Goal: Find specific page/section: Find specific page/section

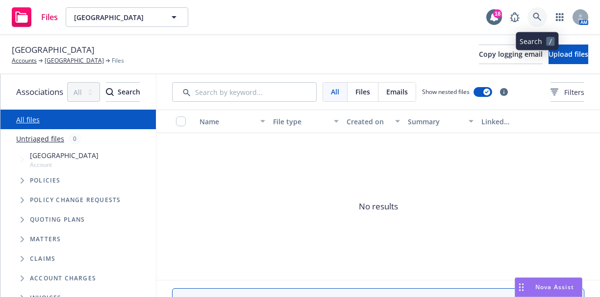
click at [529, 15] on link at bounding box center [537, 17] width 20 height 20
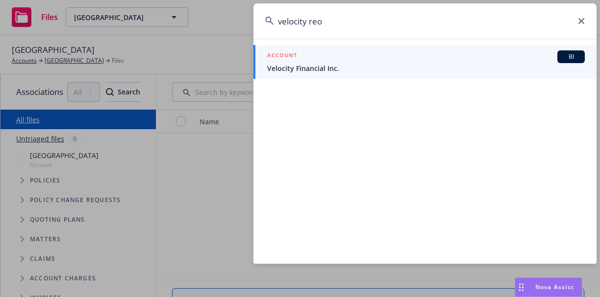
type input "velocity reo"
click at [525, 68] on span "Velocity Financial Inc." at bounding box center [425, 68] width 317 height 10
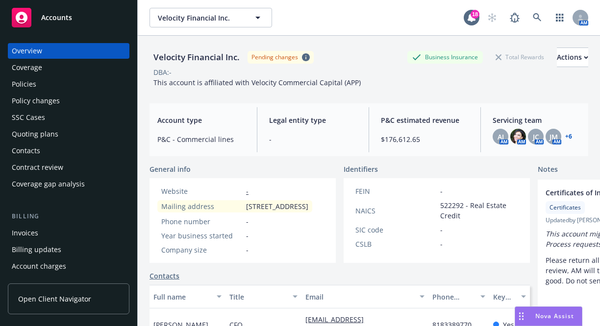
click at [65, 87] on div "Policies" at bounding box center [69, 84] width 114 height 16
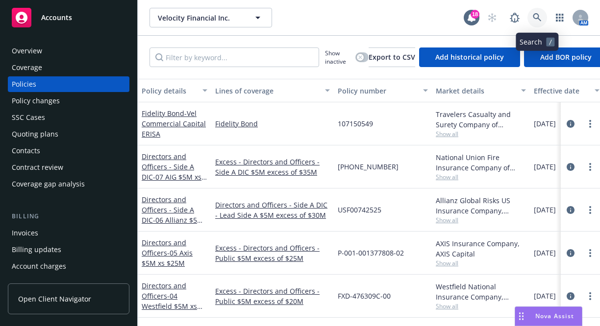
click at [540, 18] on icon at bounding box center [536, 17] width 9 height 9
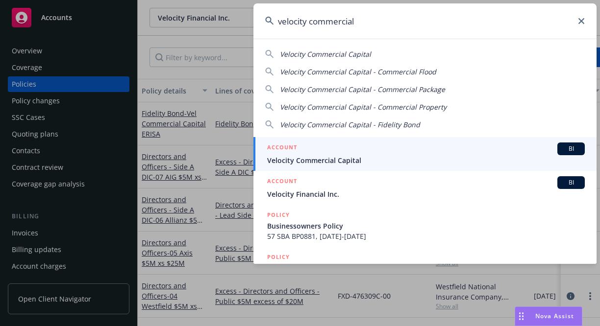
type input "velocity commercial"
click at [511, 153] on div "ACCOUNT BI" at bounding box center [425, 149] width 317 height 13
